Goal: Task Accomplishment & Management: Manage account settings

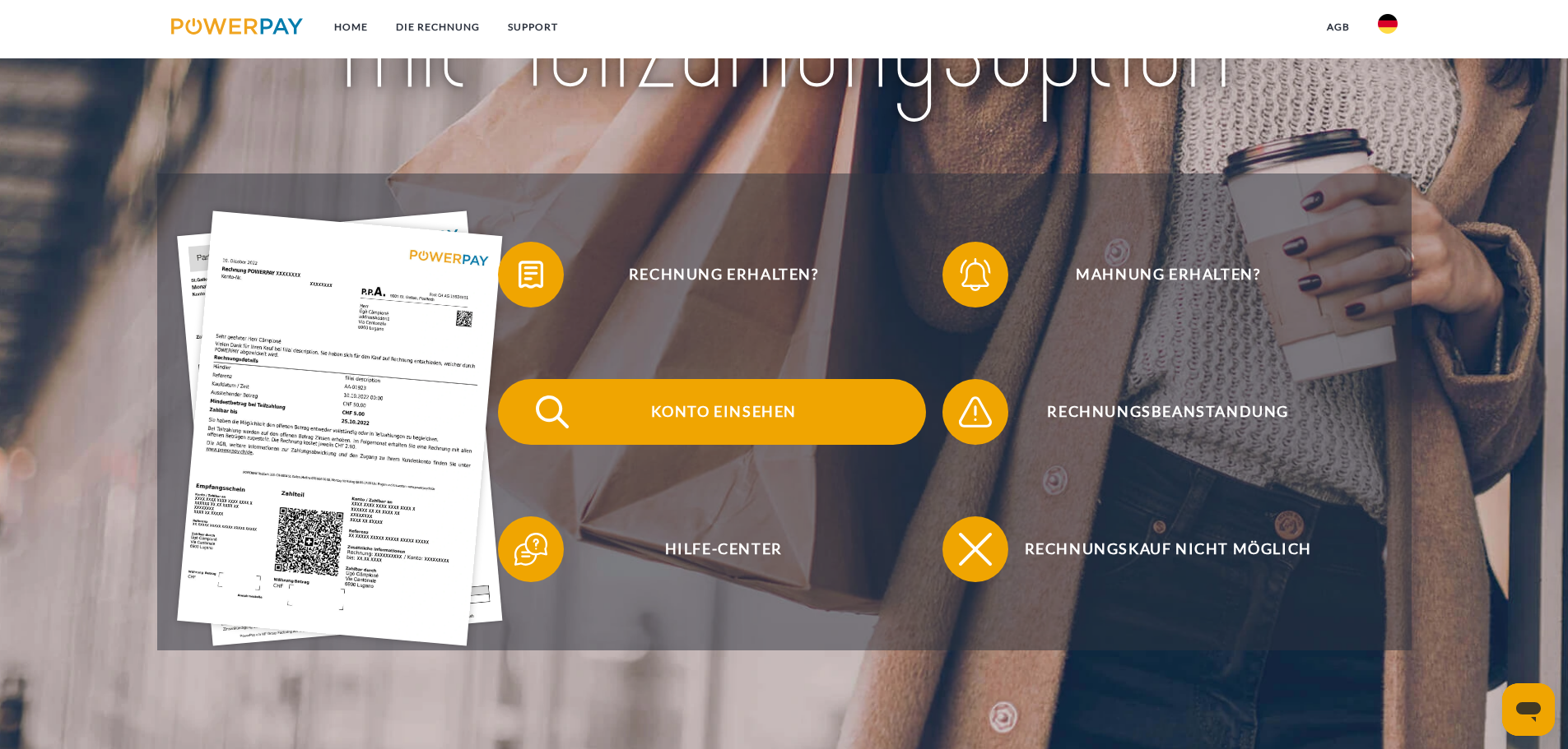
scroll to position [329, 0]
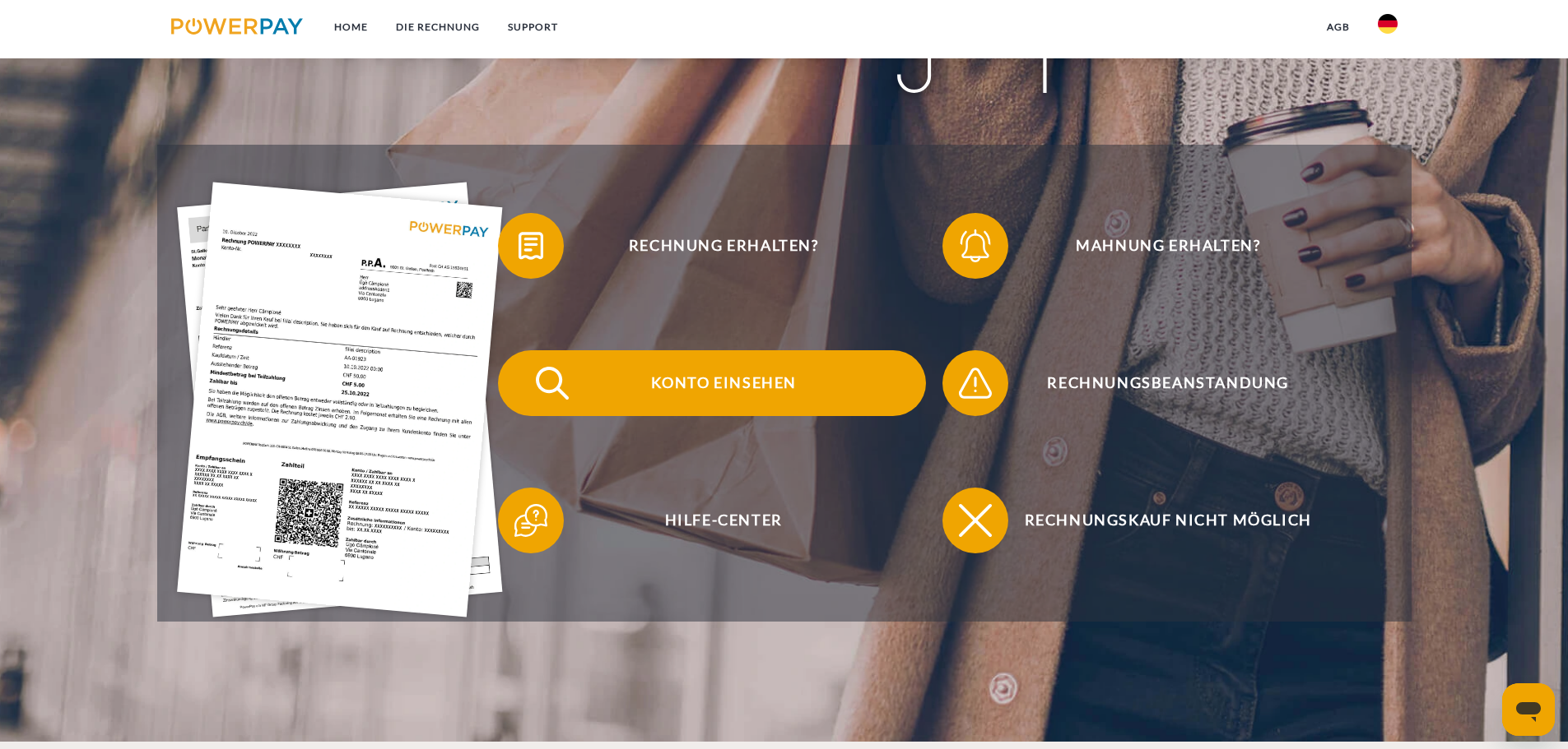
click at [759, 390] on span "Konto einsehen" at bounding box center [723, 383] width 404 height 65
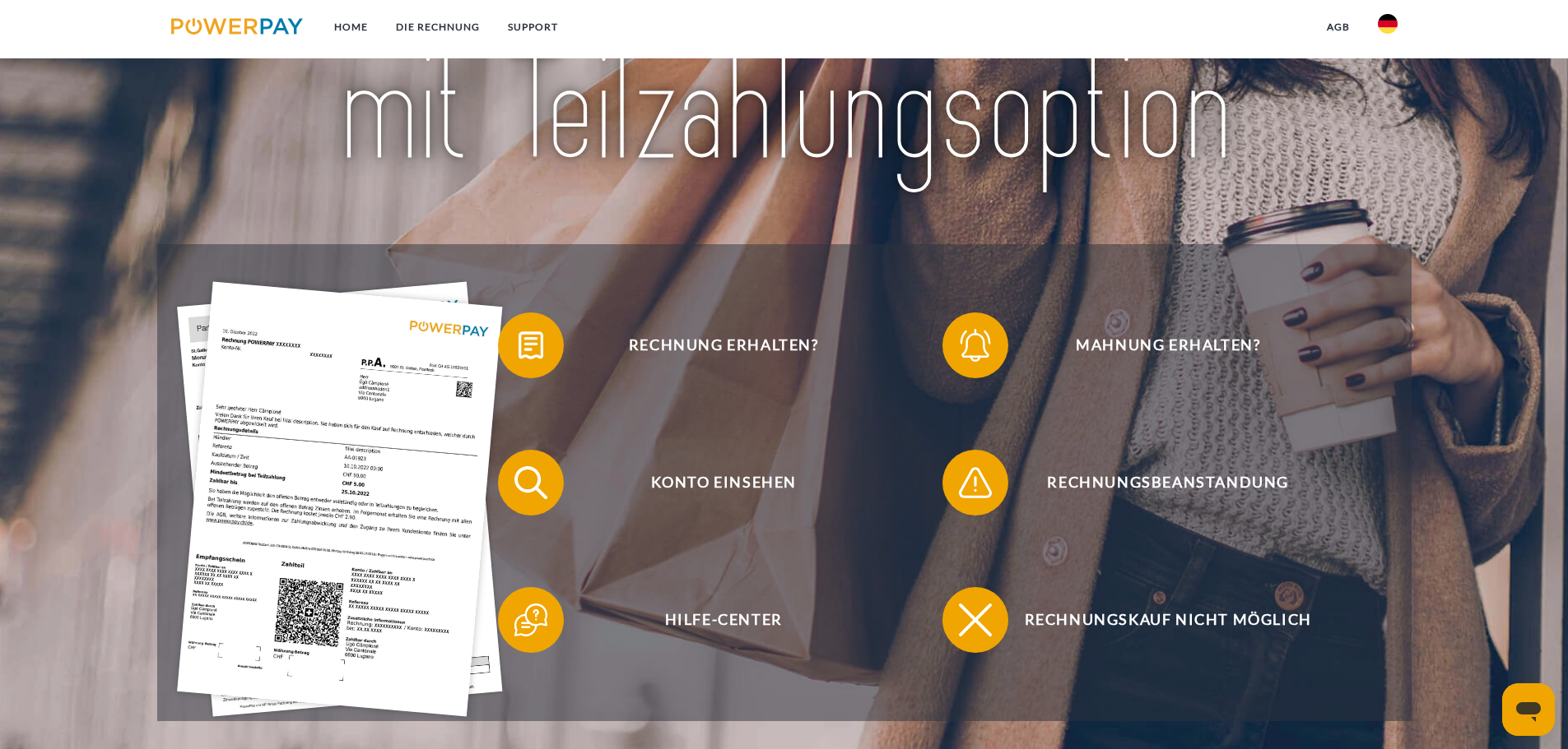
scroll to position [411, 0]
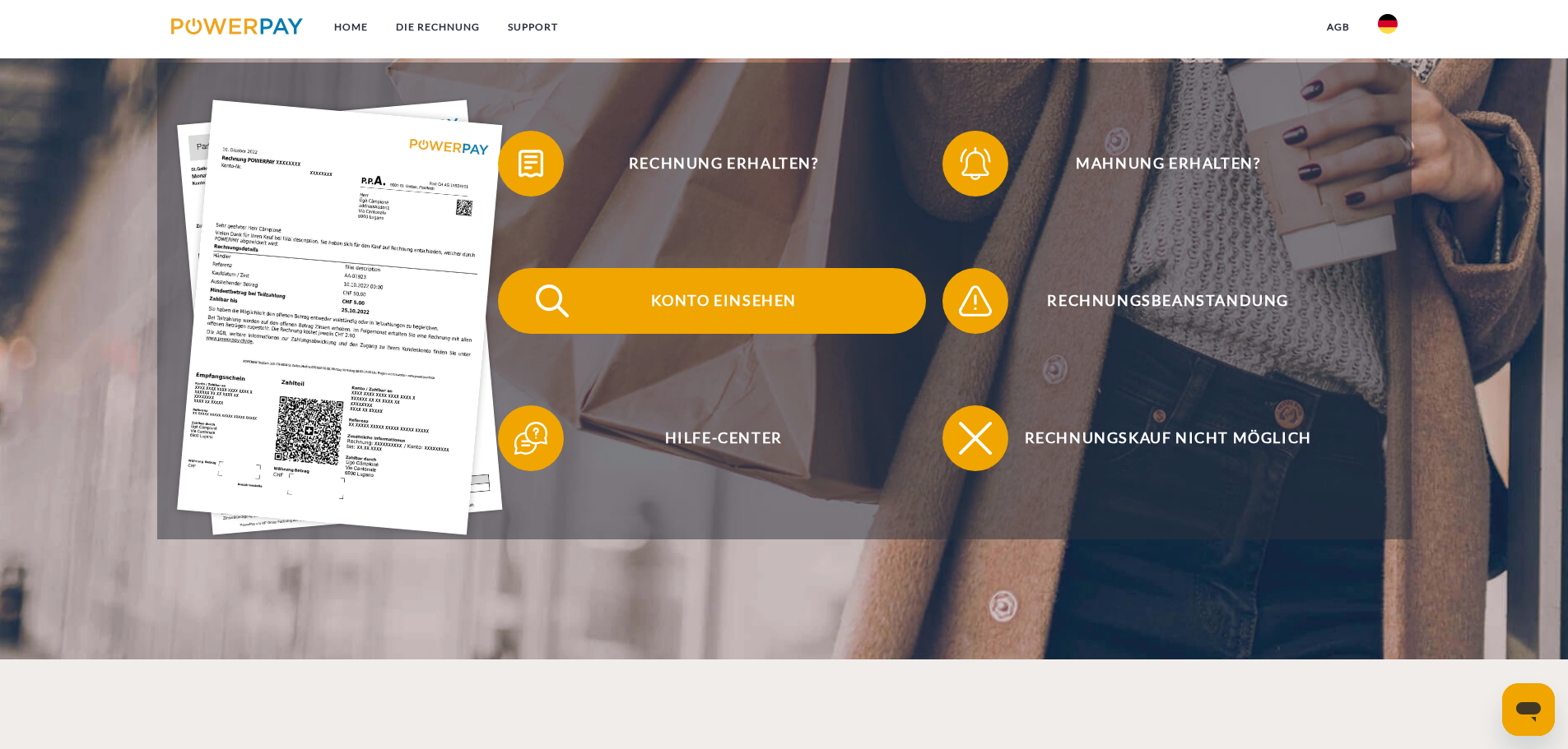
click at [698, 291] on span "Konto einsehen" at bounding box center [723, 301] width 404 height 65
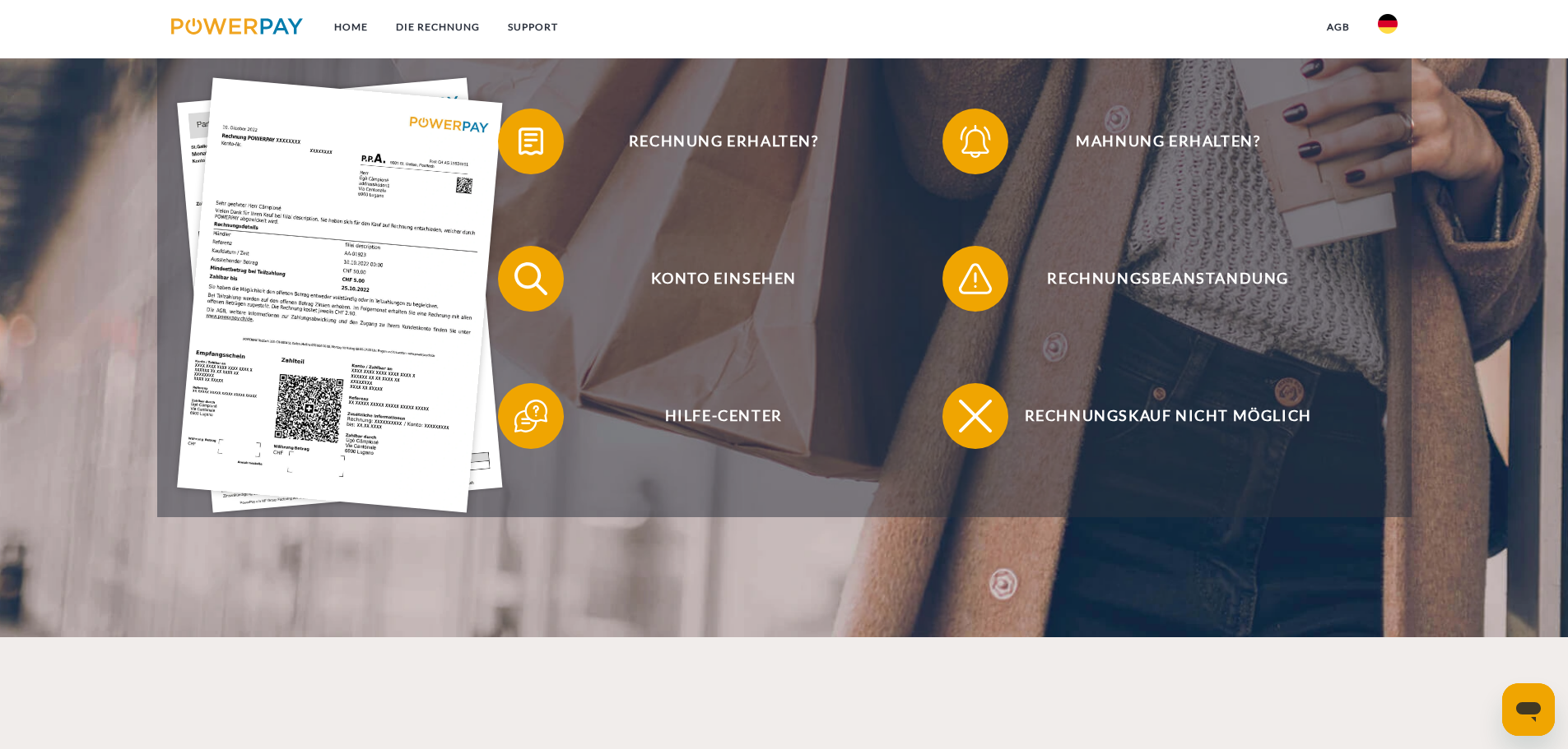
scroll to position [576, 0]
